Goal: Task Accomplishment & Management: Use online tool/utility

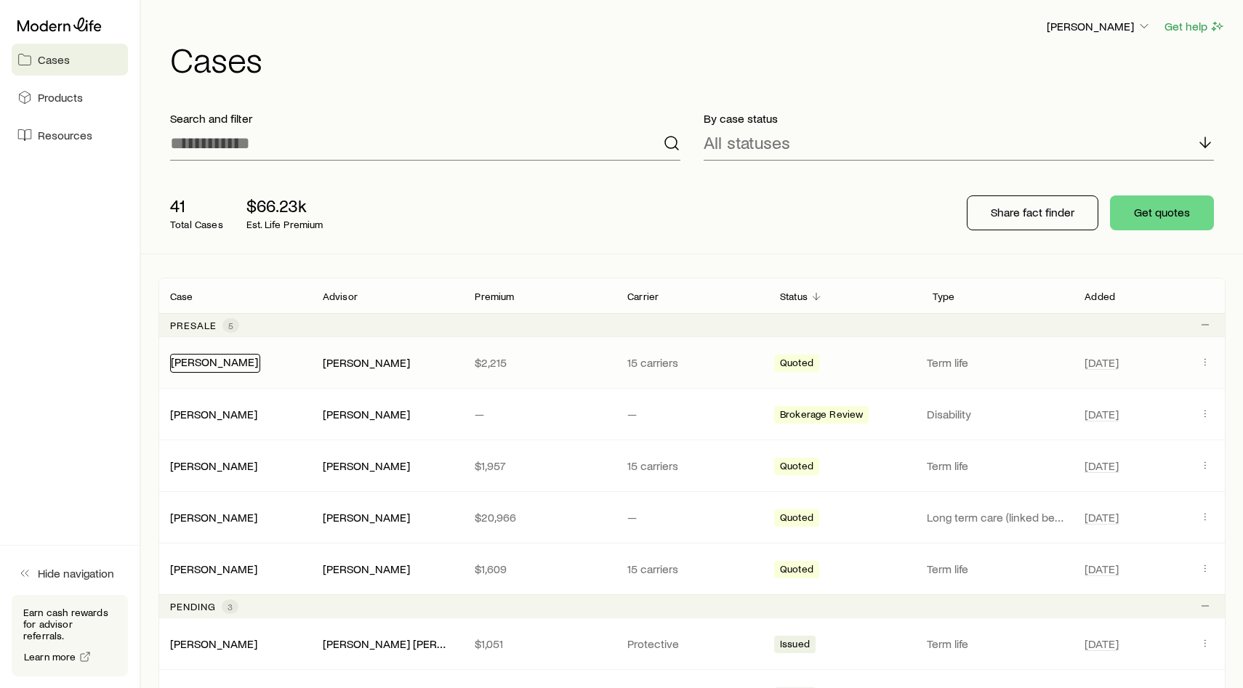
click at [228, 361] on link "[PERSON_NAME]" at bounding box center [214, 362] width 87 height 14
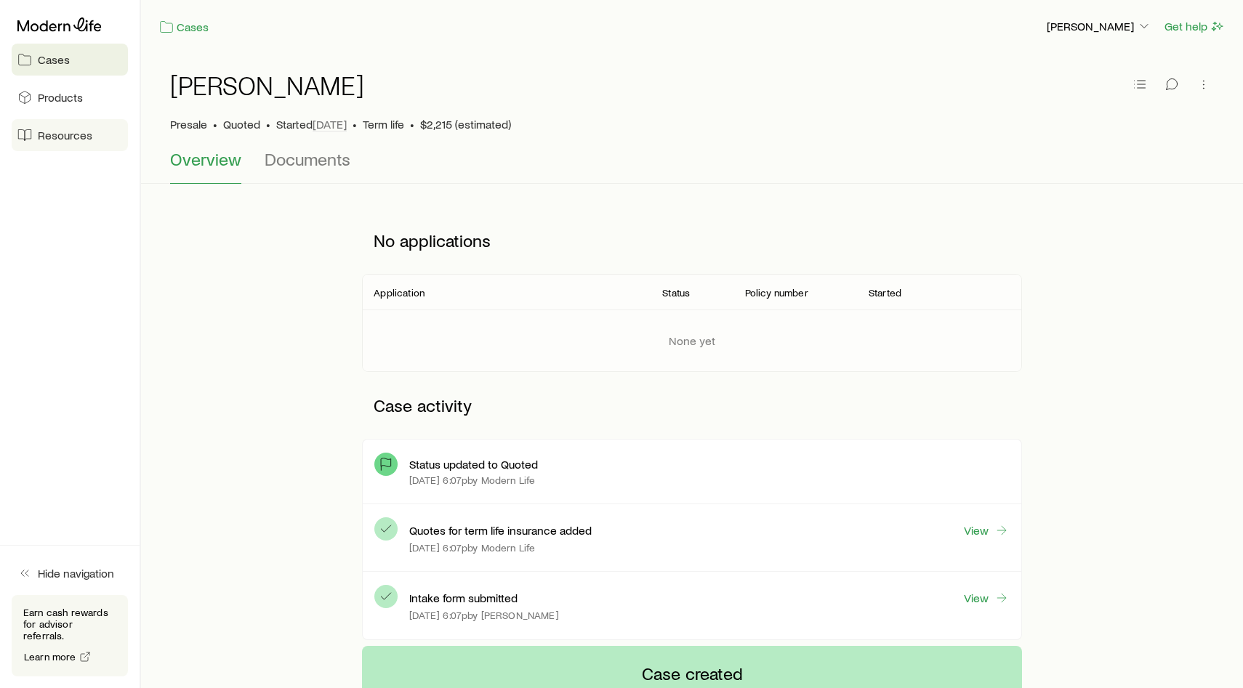
click at [81, 132] on span "Resources" at bounding box center [65, 135] width 55 height 15
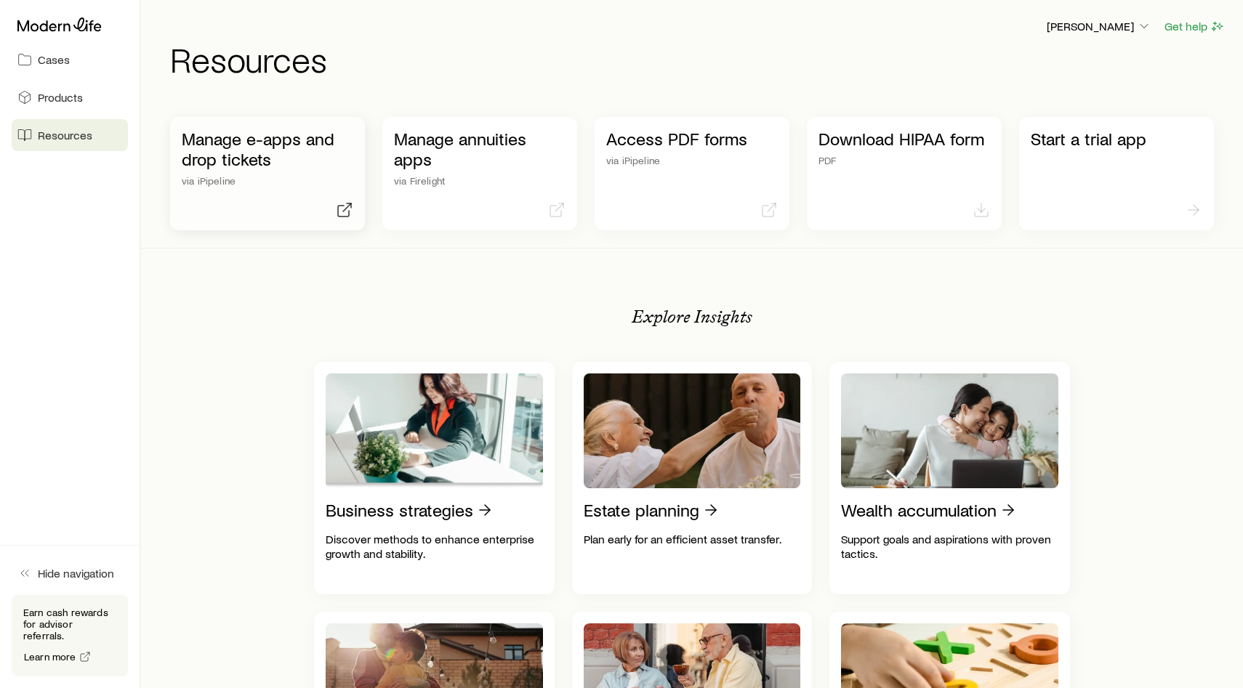
click at [220, 148] on p "Manage e-apps and drop tickets" at bounding box center [268, 149] width 172 height 41
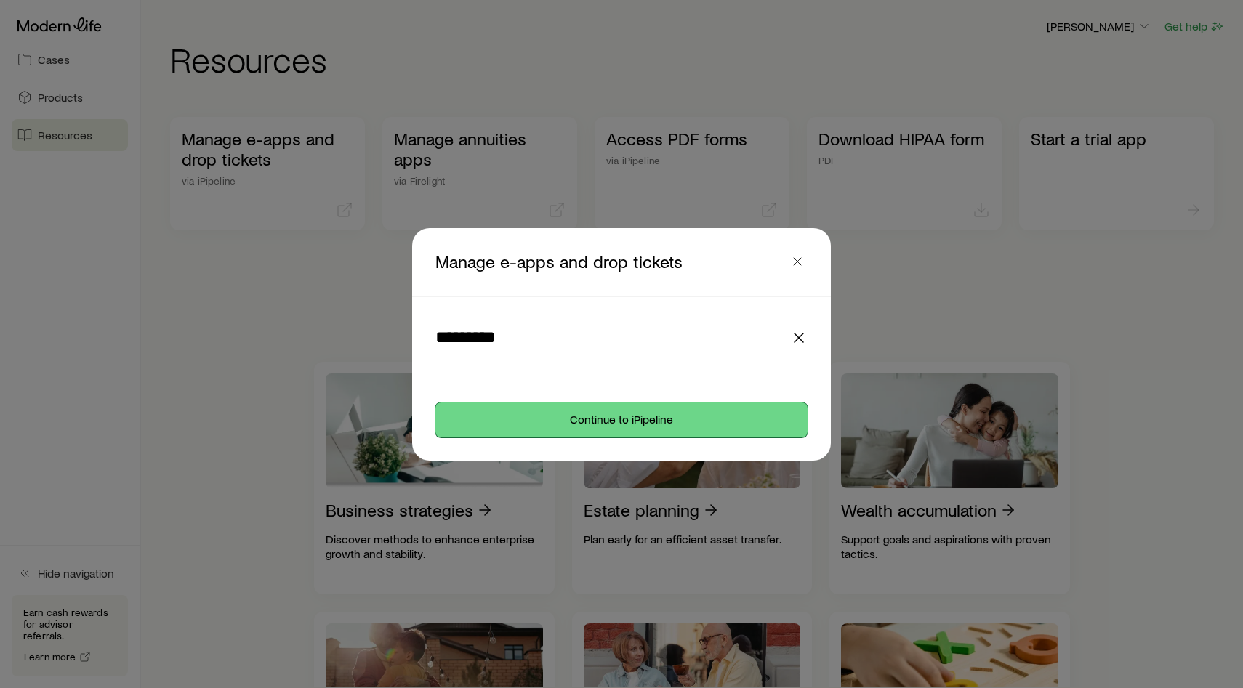
click at [626, 414] on button "Continue to iPipeline" at bounding box center [621, 420] width 372 height 35
